Goal: Find specific page/section: Find specific page/section

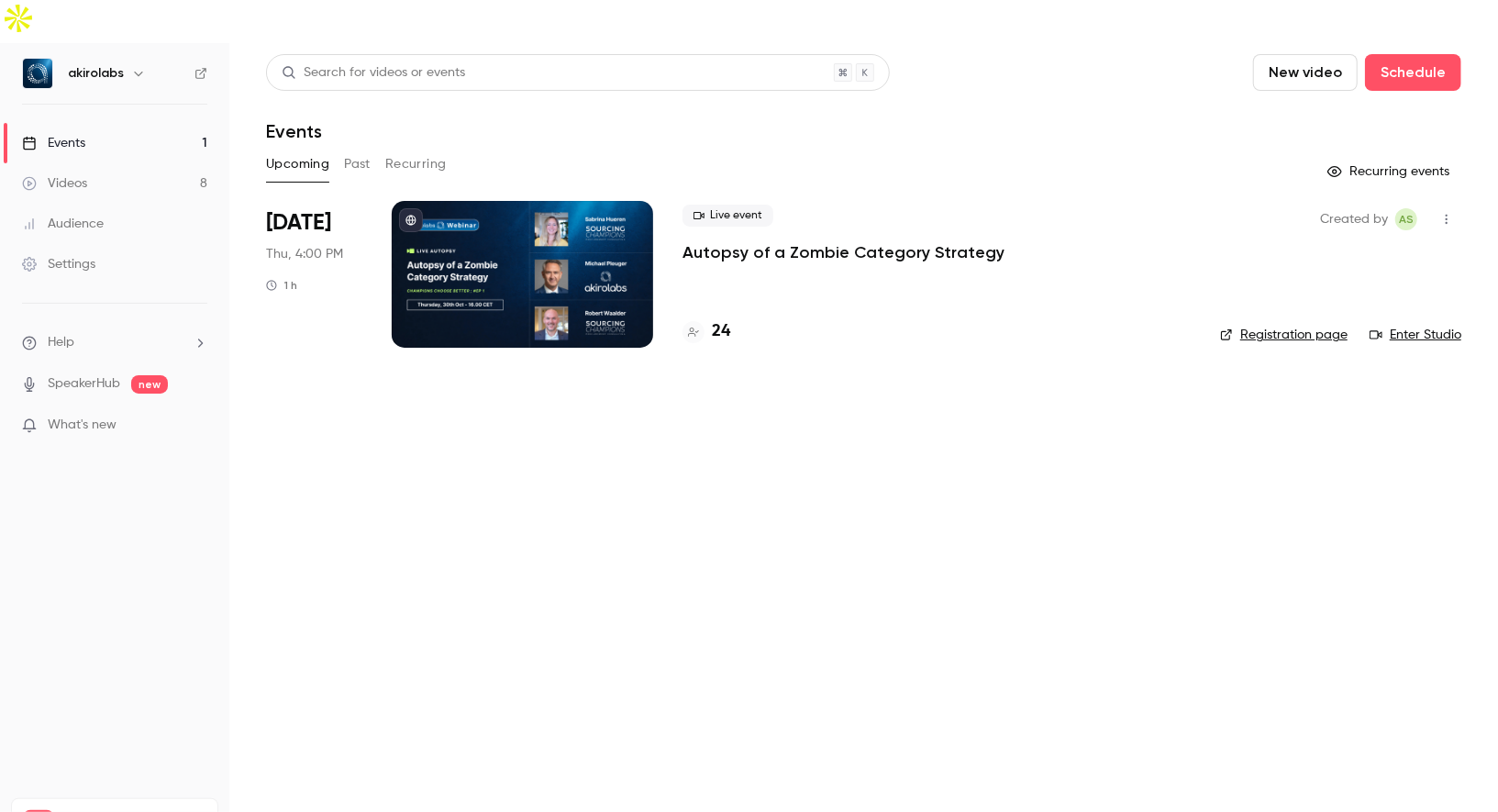
click at [514, 232] on div at bounding box center [522, 274] width 261 height 146
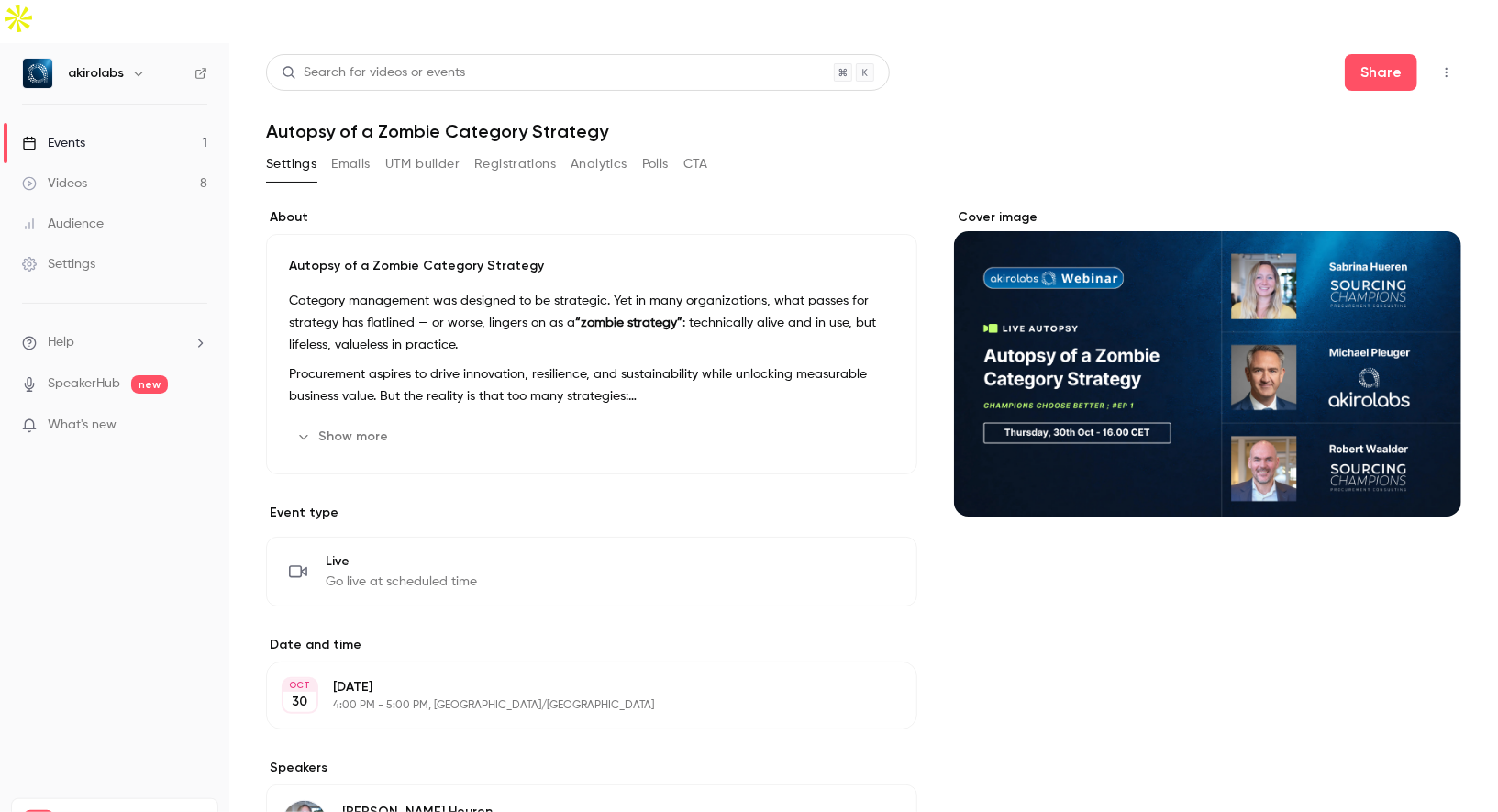
click at [514, 149] on button "Registrations" at bounding box center [515, 164] width 82 height 30
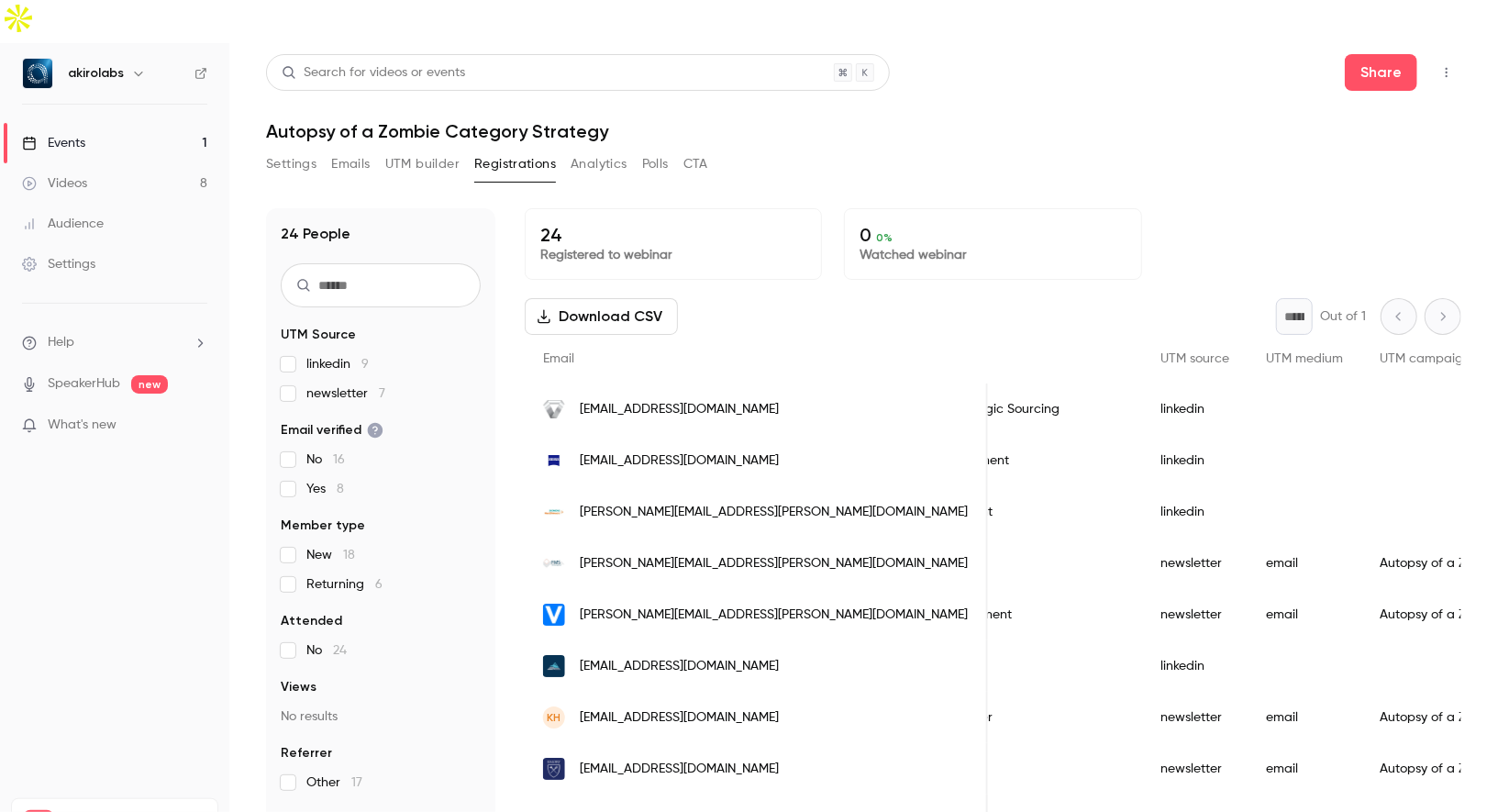
click at [649, 149] on button "Polls" at bounding box center [655, 164] width 27 height 30
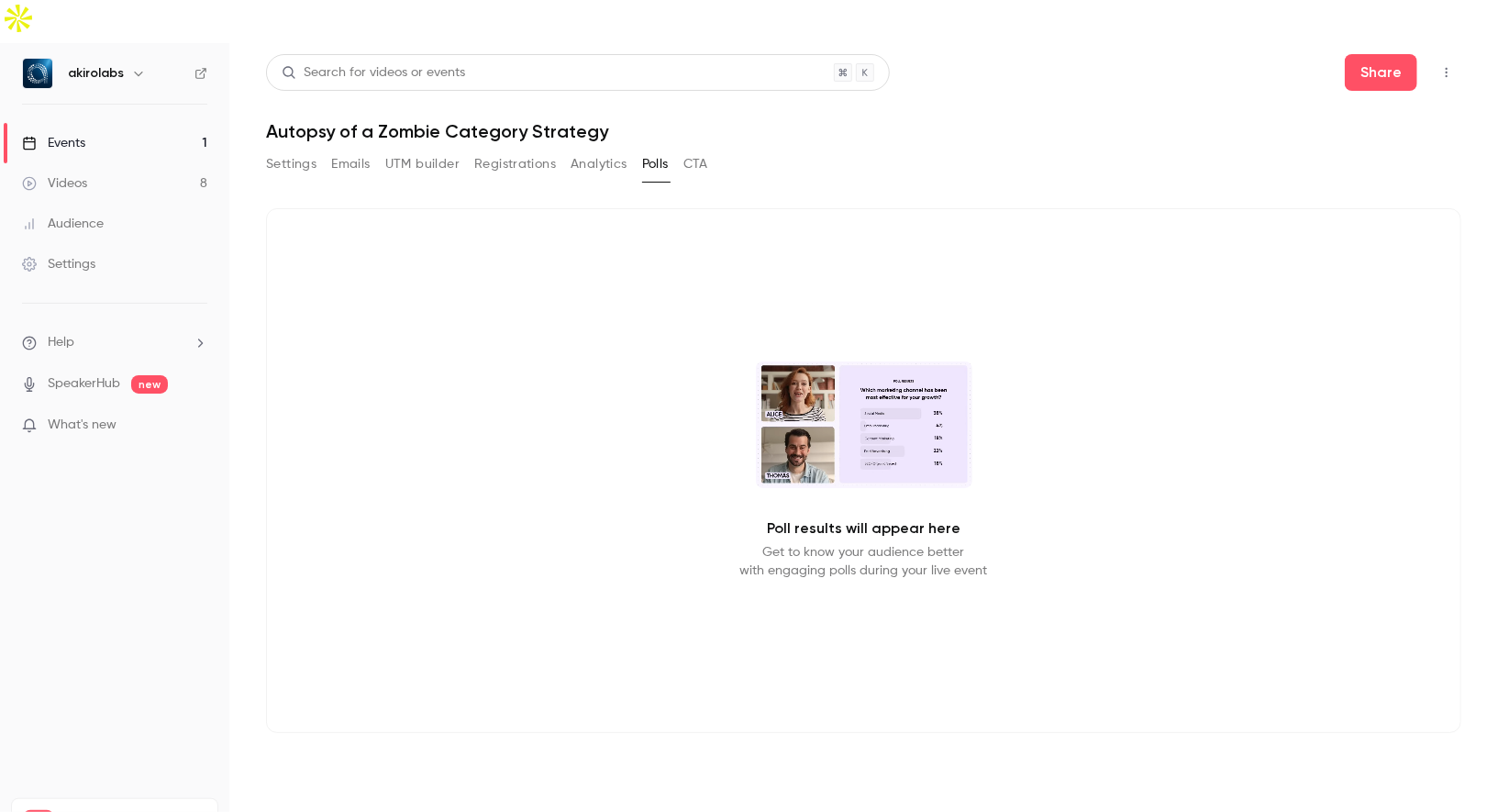
click at [702, 149] on button "CTA" at bounding box center [696, 164] width 25 height 30
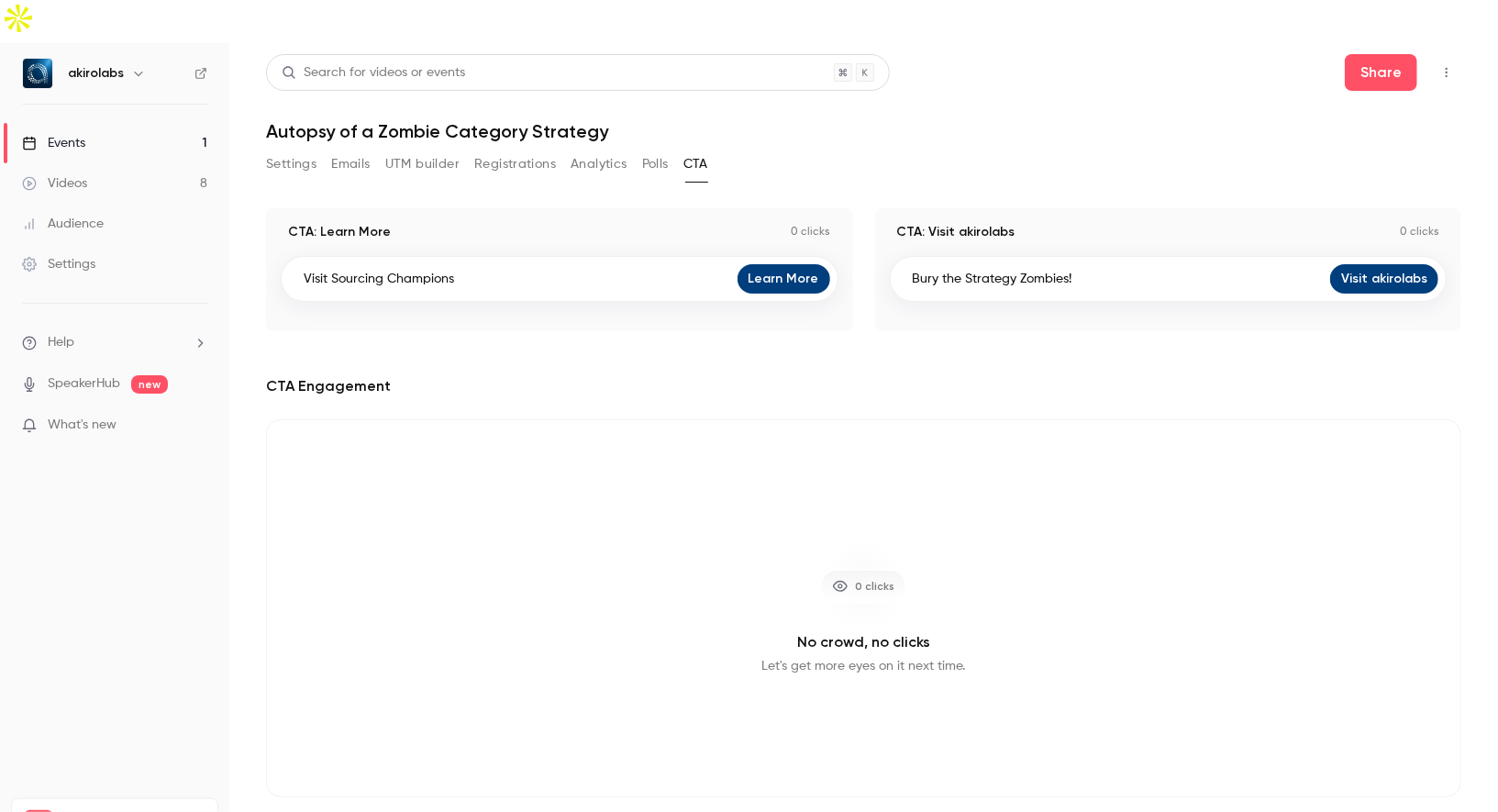
click at [287, 149] on button "Settings" at bounding box center [291, 164] width 50 height 30
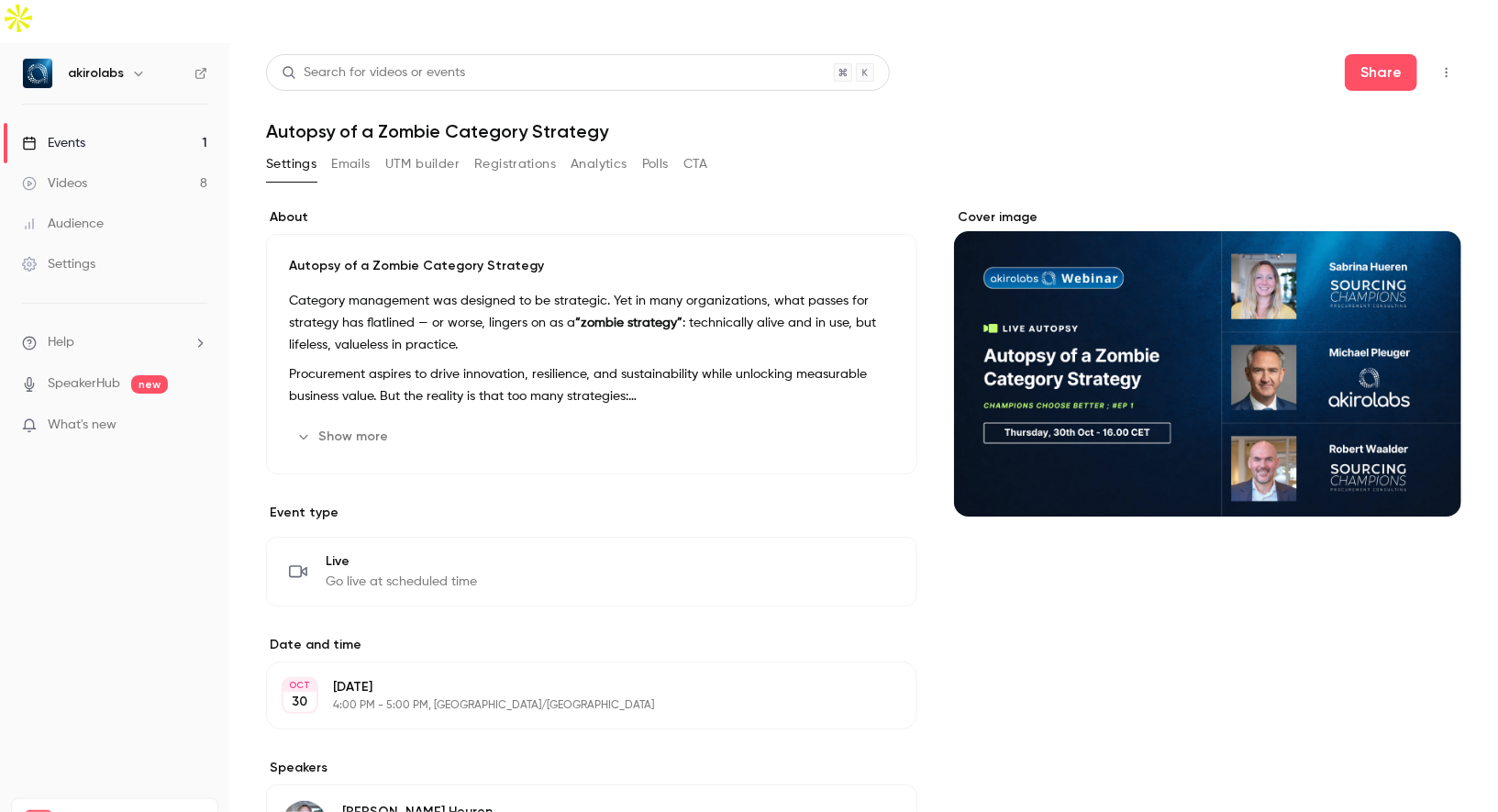
click at [154, 163] on link "Videos 8" at bounding box center [115, 183] width 230 height 41
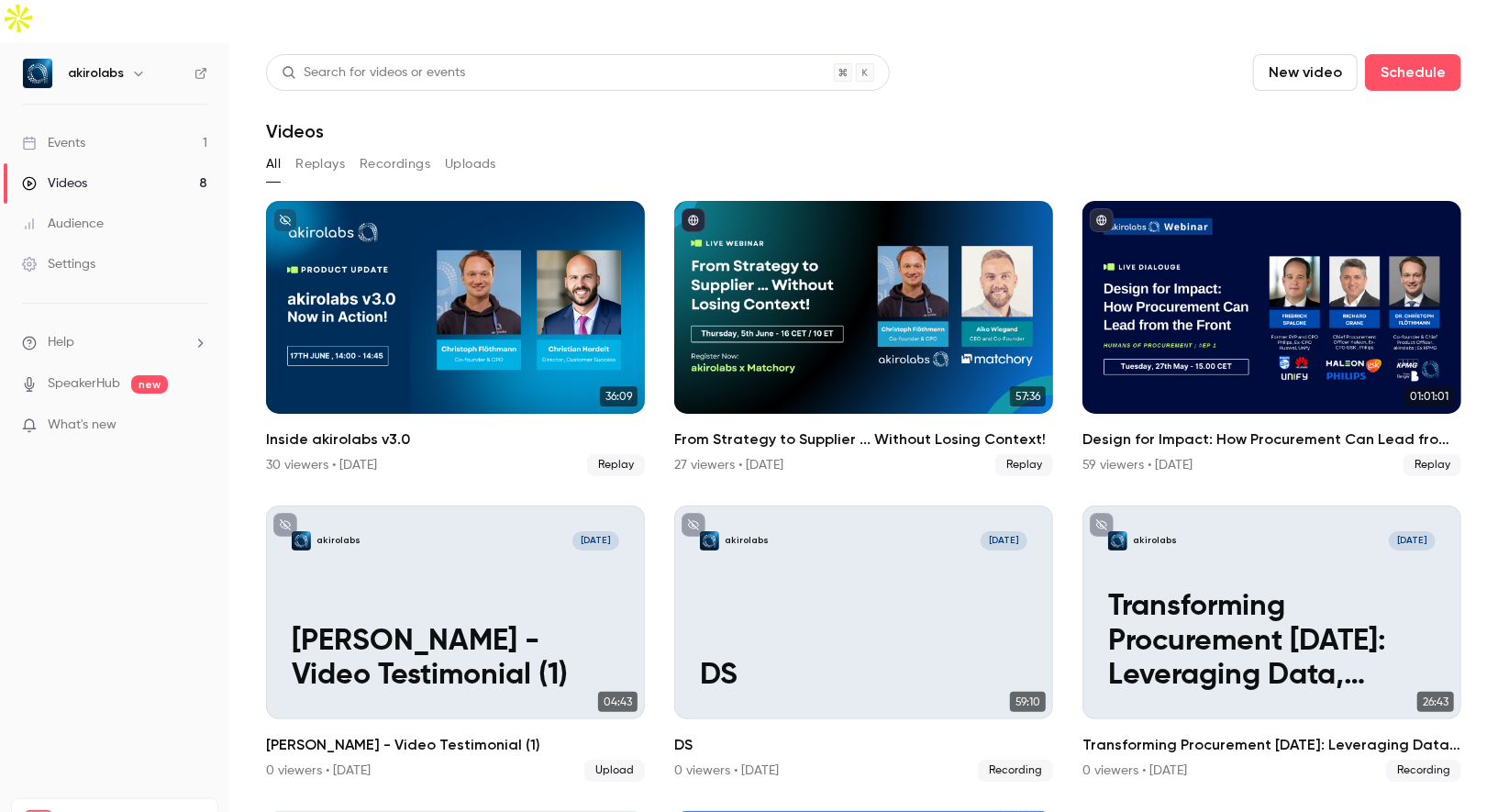
click at [166, 123] on link "Events 1" at bounding box center [115, 142] width 230 height 41
